Goal: Navigation & Orientation: Find specific page/section

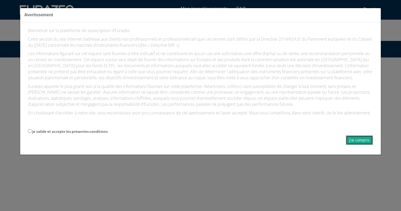
click at [360, 145] on button "J'ai compris" at bounding box center [359, 139] width 27 height 9
click at [30, 133] on input "Je valide et accepte les présentes conditions" at bounding box center [29, 130] width 3 height 3
checkbox input "true"
click at [361, 145] on button "J'ai compris" at bounding box center [359, 139] width 27 height 9
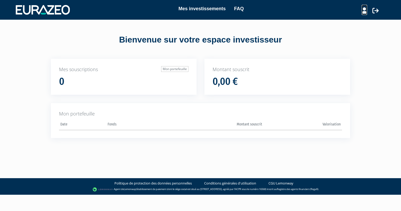
click at [363, 12] on icon at bounding box center [364, 10] width 6 height 6
click at [356, 24] on link "Mon profil" at bounding box center [355, 21] width 42 height 7
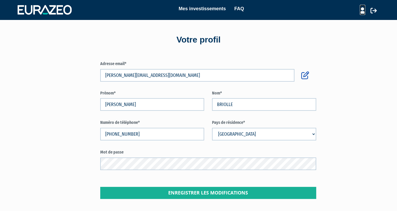
click at [360, 13] on icon at bounding box center [363, 10] width 6 height 6
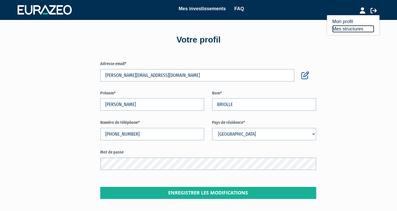
click at [350, 30] on link "Mes structures" at bounding box center [353, 28] width 42 height 7
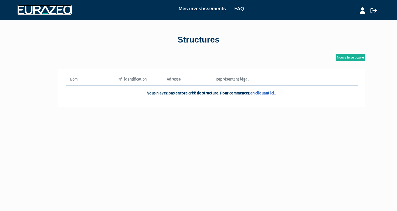
click at [55, 10] on img at bounding box center [45, 9] width 54 height 9
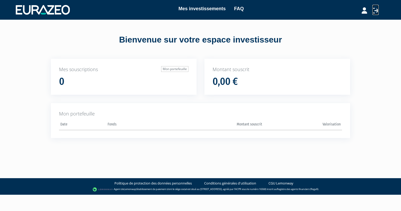
click at [375, 12] on icon at bounding box center [375, 10] width 6 height 6
